Goal: Find contact information

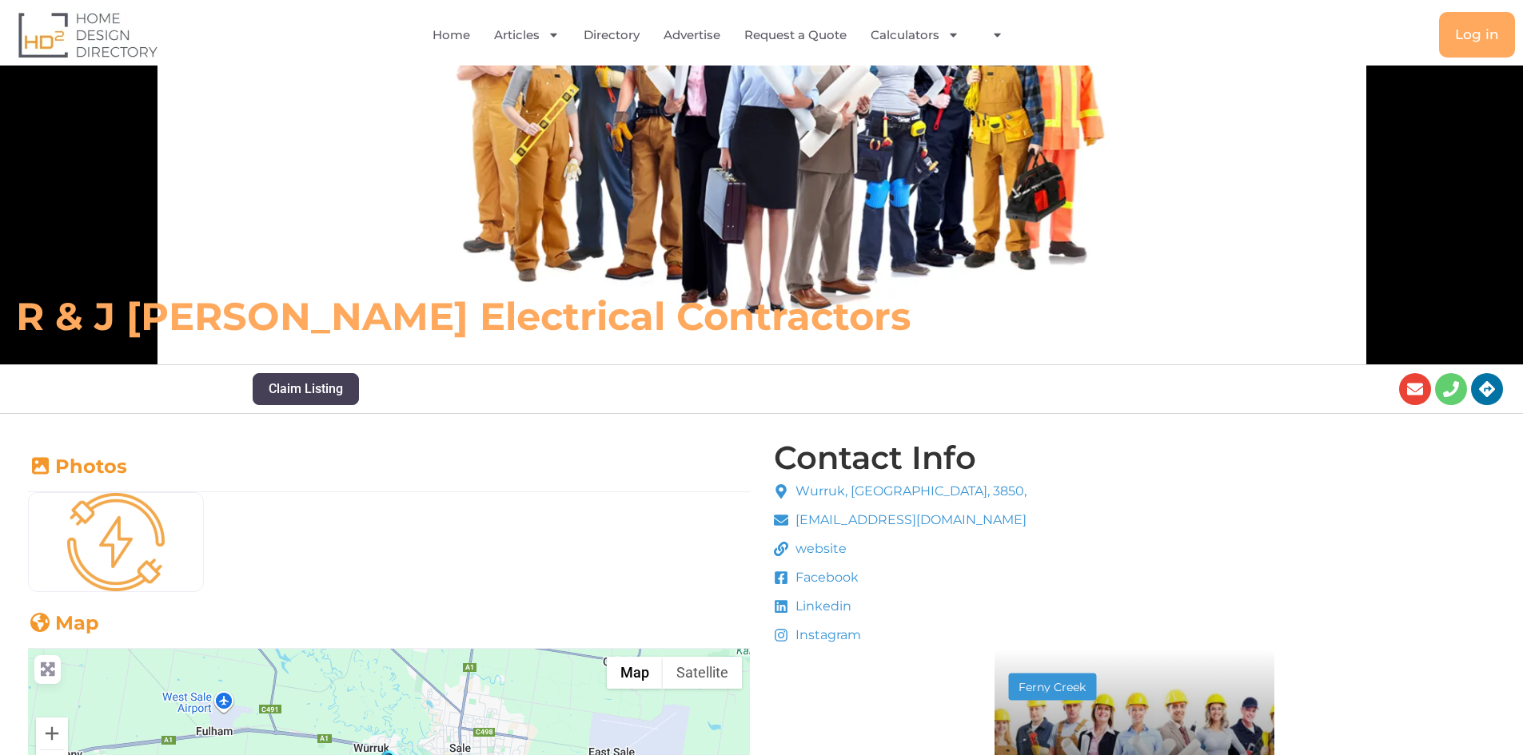
scroll to position [160, 0]
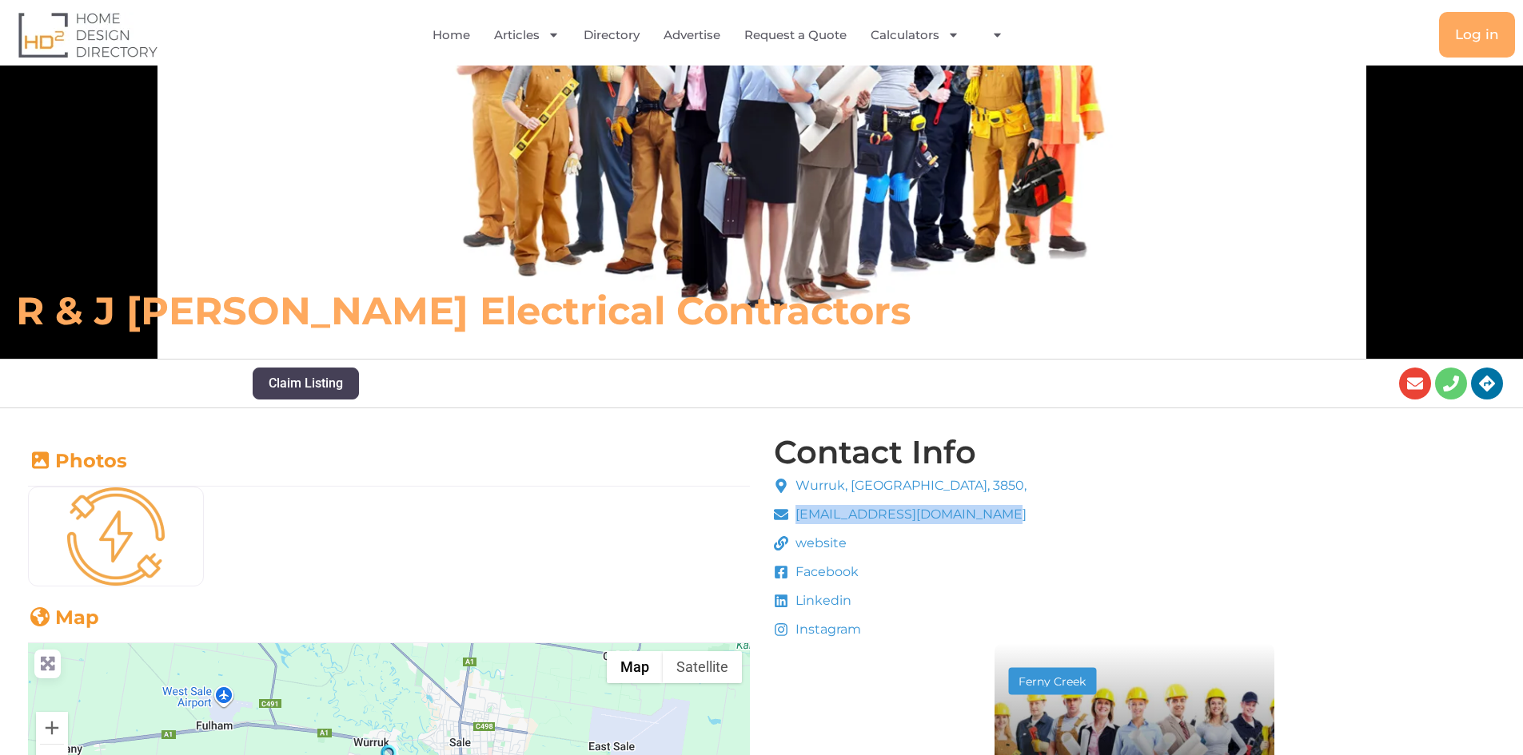
drag, startPoint x: 996, startPoint y: 519, endPoint x: 788, endPoint y: 508, distance: 208.1
copy span "[EMAIL_ADDRESS][DOMAIN_NAME]"
drag, startPoint x: 822, startPoint y: 549, endPoint x: 802, endPoint y: 550, distance: 20.0
click at [790, 521] on span at bounding box center [783, 515] width 18 height 14
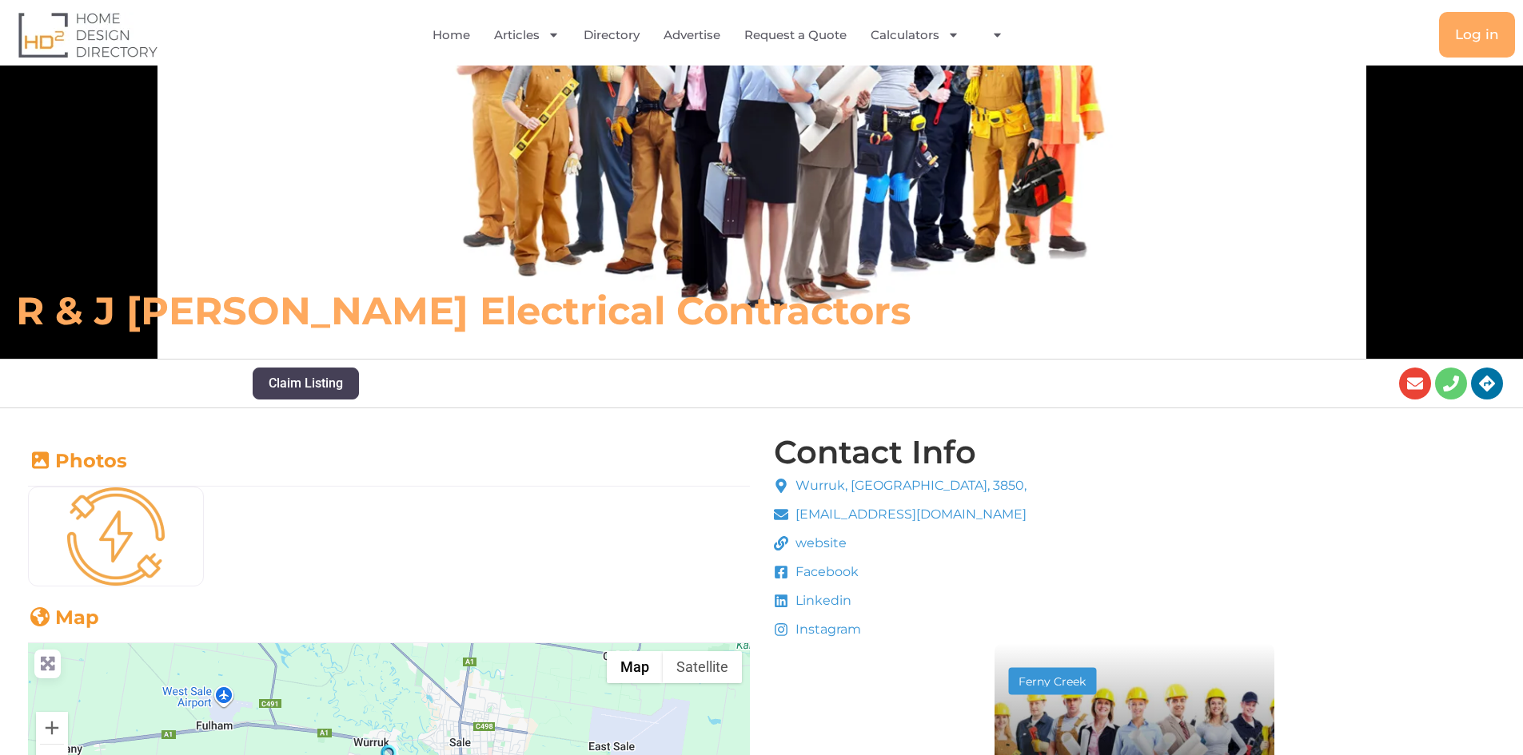
click at [801, 548] on span "website" at bounding box center [818, 543] width 55 height 19
click at [811, 542] on span "website" at bounding box center [818, 543] width 55 height 19
click at [812, 541] on span "website" at bounding box center [818, 543] width 55 height 19
click at [813, 542] on span "website" at bounding box center [818, 543] width 55 height 19
